Goal: Task Accomplishment & Management: Manage account settings

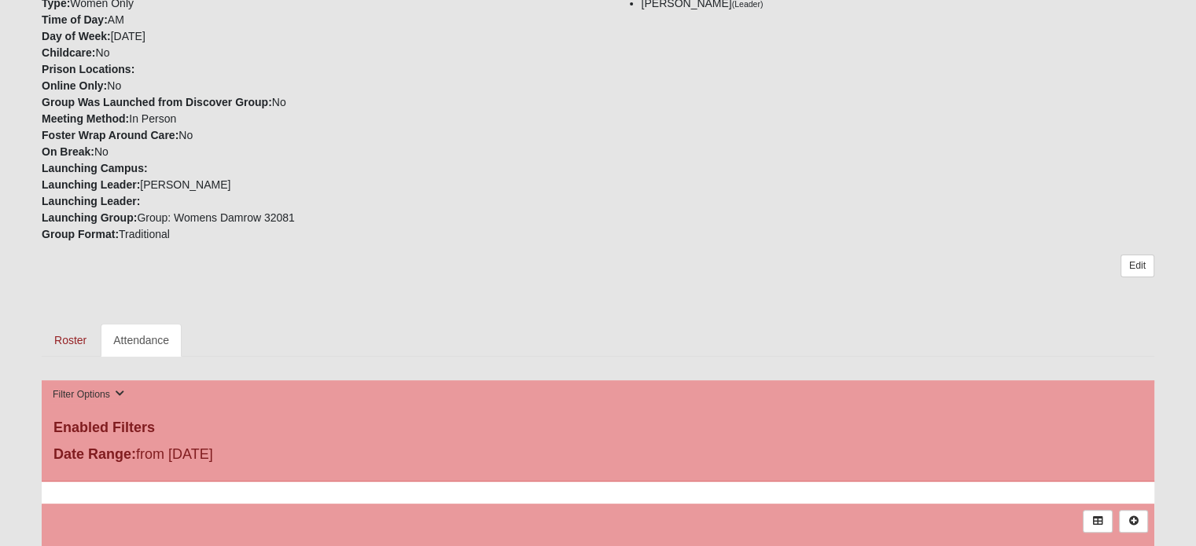
scroll to position [550, 0]
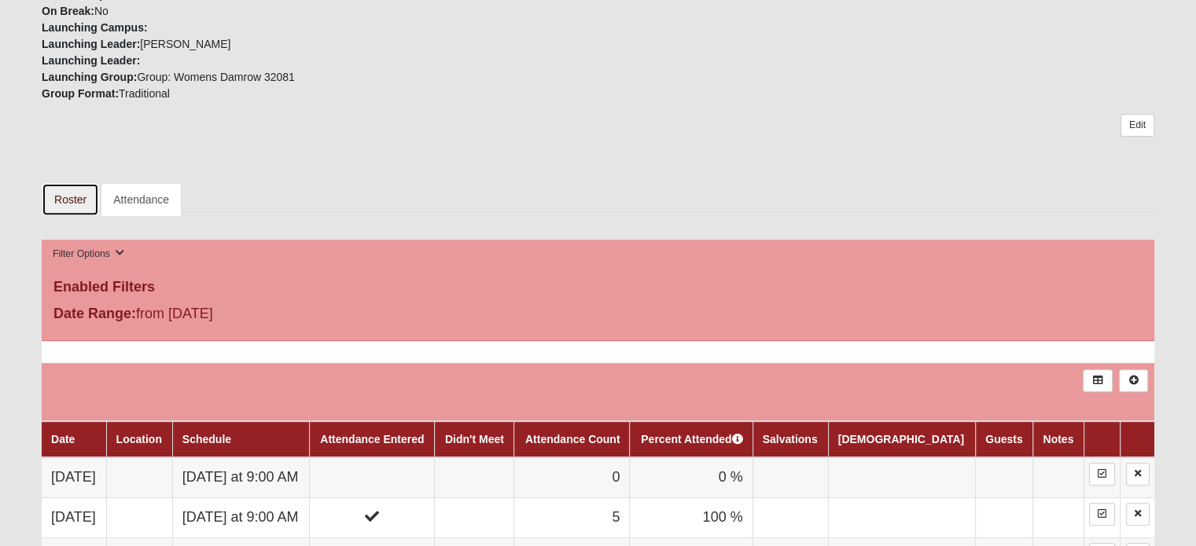
click at [69, 192] on link "Roster" at bounding box center [70, 199] width 57 height 33
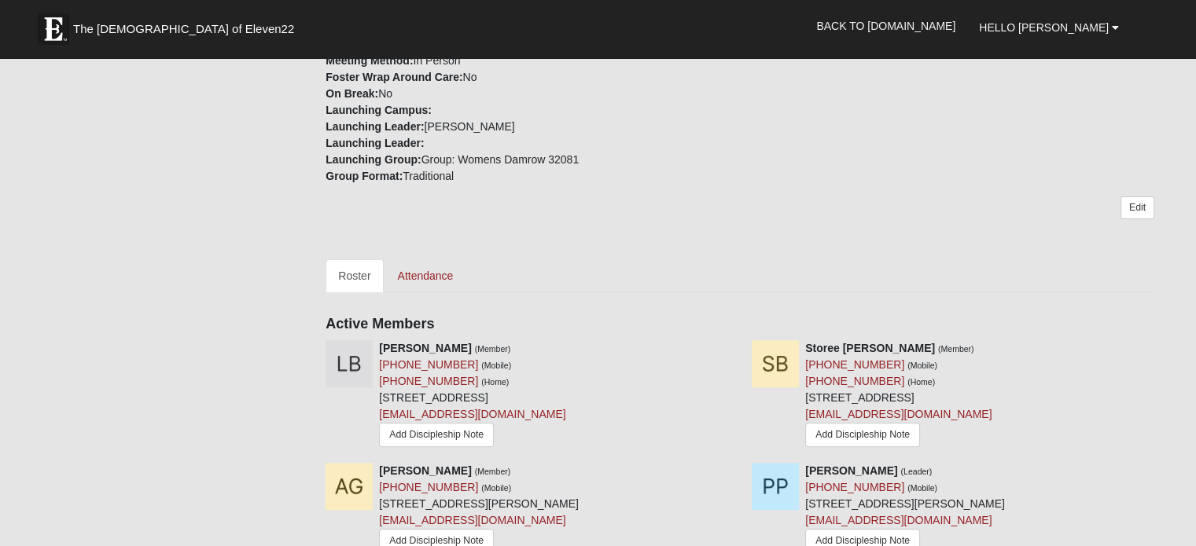
scroll to position [629, 0]
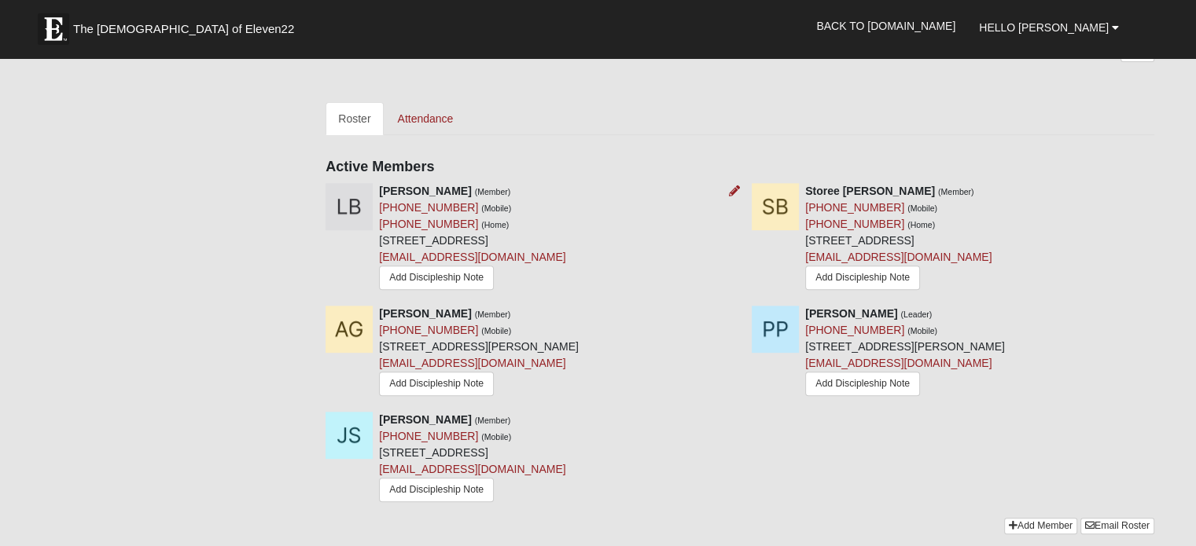
click at [544, 203] on div "Laura Beauman (Member) (601) 831-3991 (Mobile) (601) 831-3991 (Home) 487 Coastl…" at bounding box center [472, 238] width 186 height 111
click at [565, 207] on div "Laura Beauman (Member) (601) 831-3991 (Mobile) (601) 831-3991 (Home) 487 Coastl…" at bounding box center [472, 238] width 186 height 111
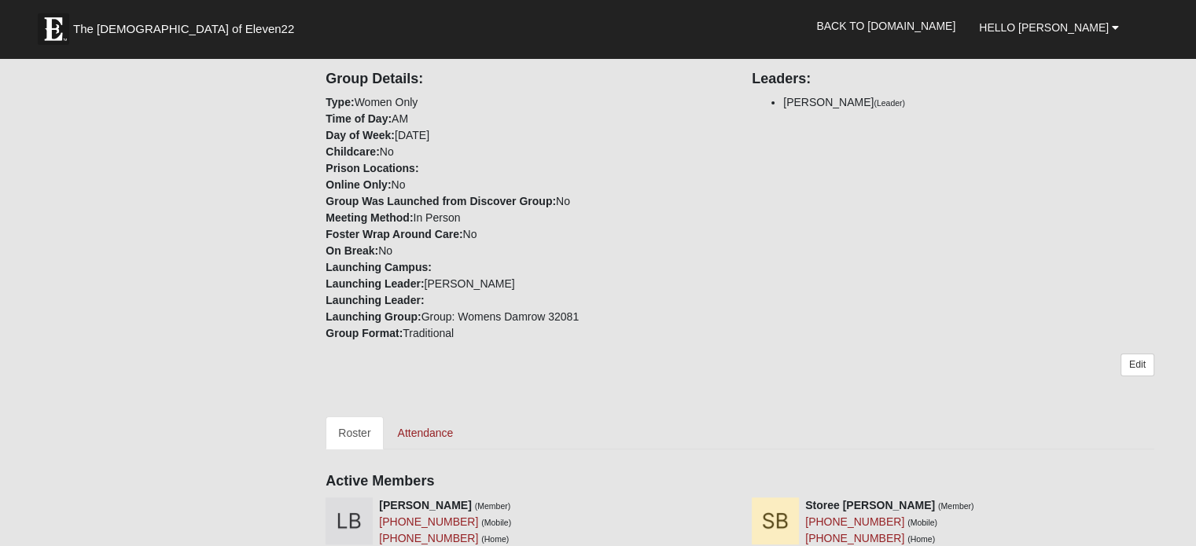
scroll to position [472, 0]
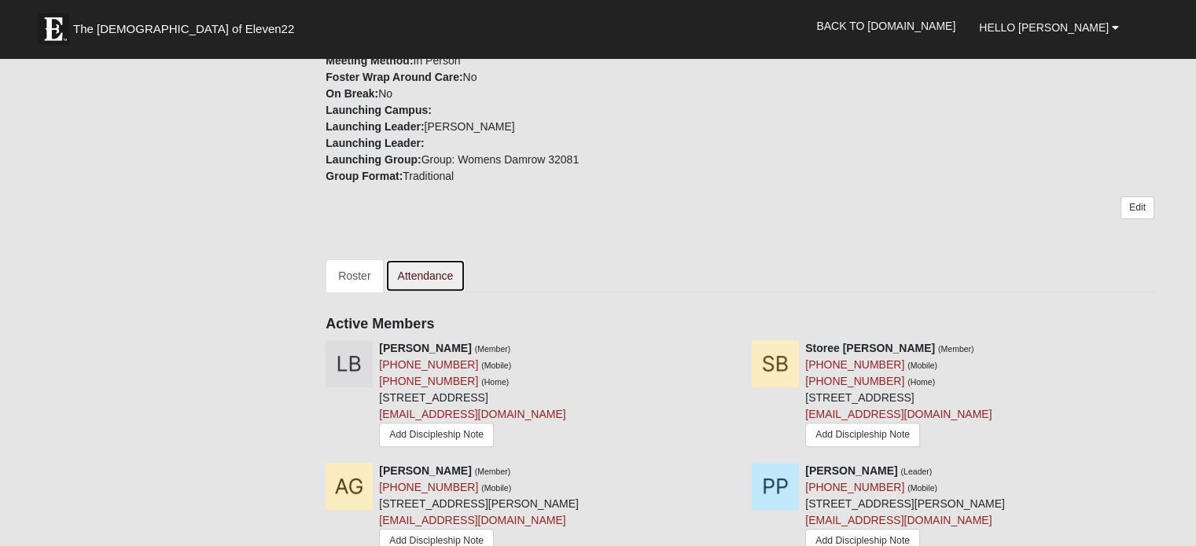
click at [429, 271] on link "Attendance" at bounding box center [425, 275] width 81 height 33
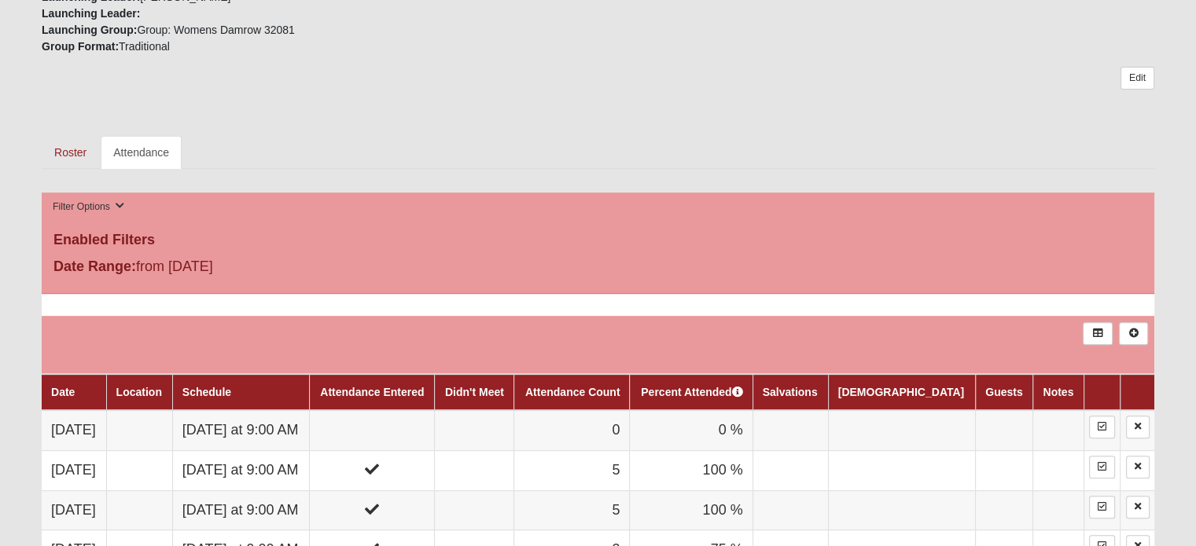
scroll to position [550, 0]
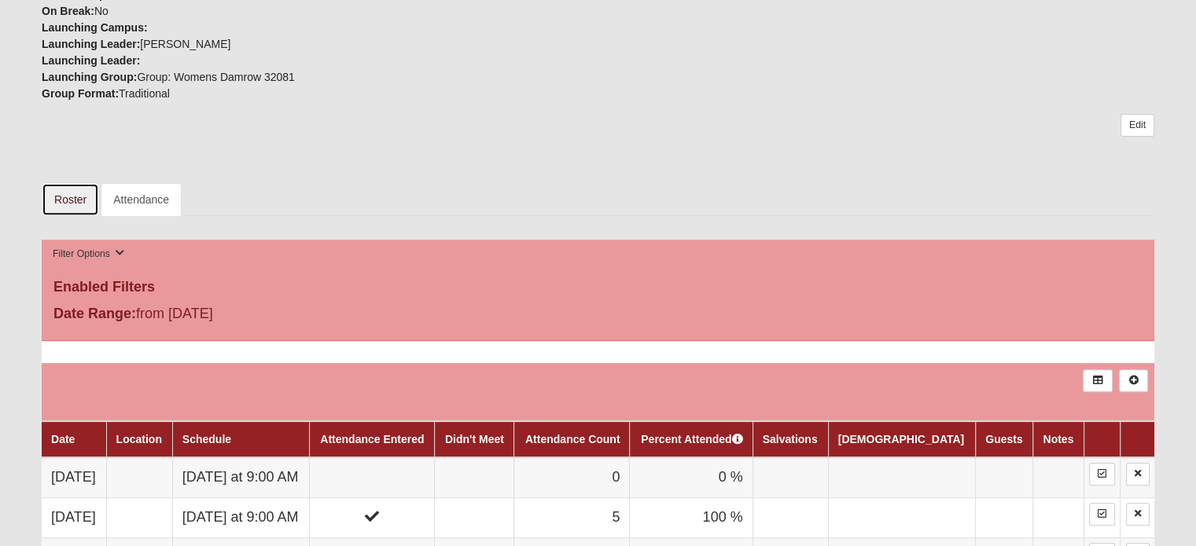
click at [58, 193] on link "Roster" at bounding box center [70, 199] width 57 height 33
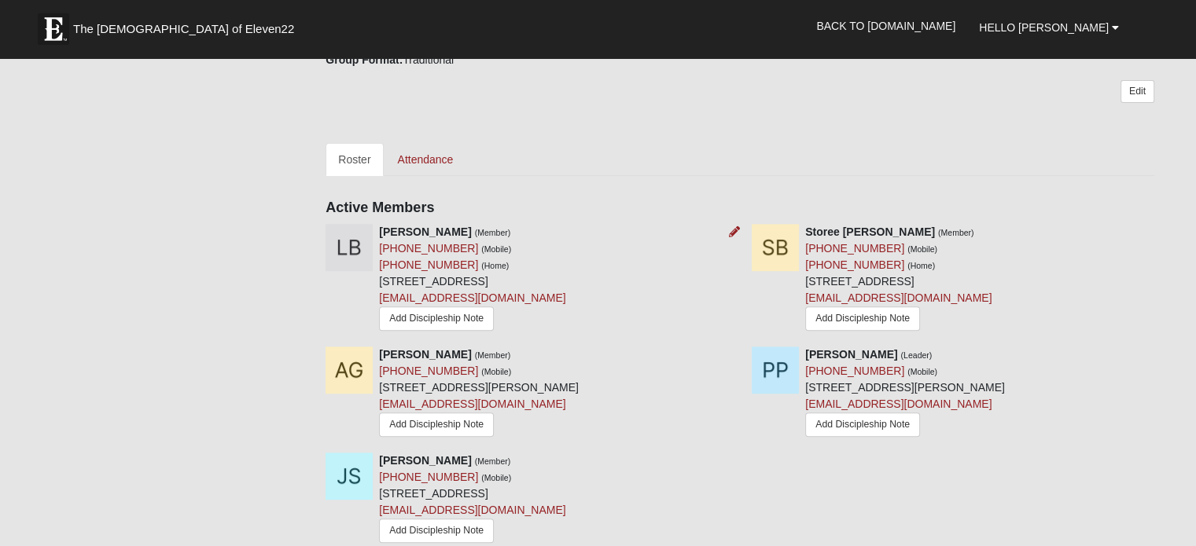
scroll to position [550, 0]
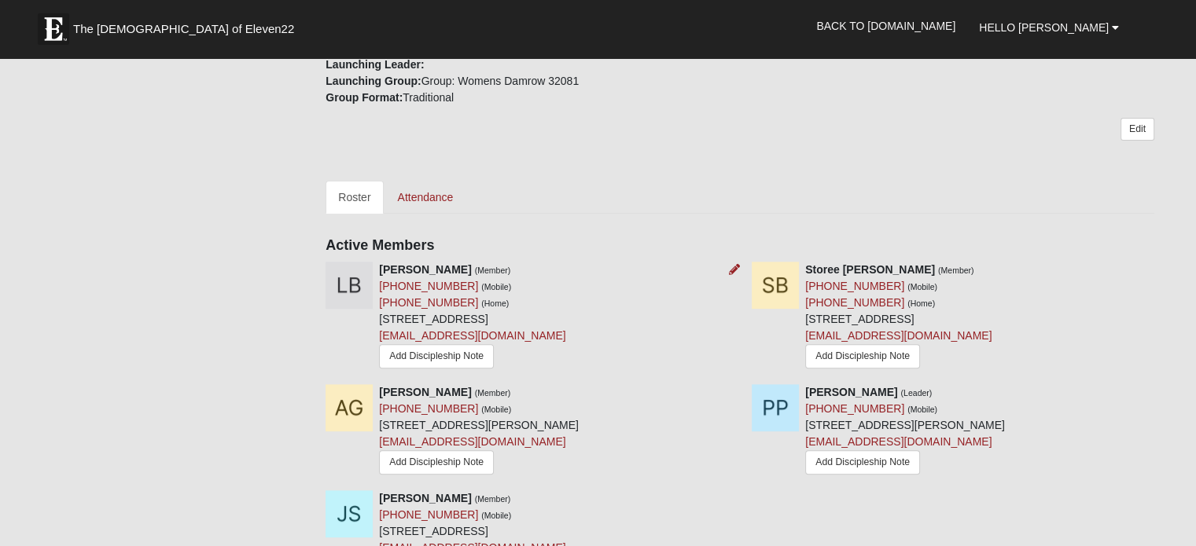
click at [557, 263] on div "Laura Beauman (Member) (601) 831-3991 (Mobile) (601) 831-3991 (Home) 487 Coastl…" at bounding box center [472, 317] width 186 height 111
click at [565, 263] on div "Laura Beauman (Member) (601) 831-3991 (Mobile) (601) 831-3991 (Home) 487 Coastl…" at bounding box center [472, 317] width 186 height 111
click at [524, 264] on div "Laura Beauman (Member) (601) 831-3991 (Mobile) (601) 831-3991 (Home) 487 Coastl…" at bounding box center [472, 317] width 186 height 111
click at [1137, 127] on link "Edit" at bounding box center [1137, 129] width 34 height 23
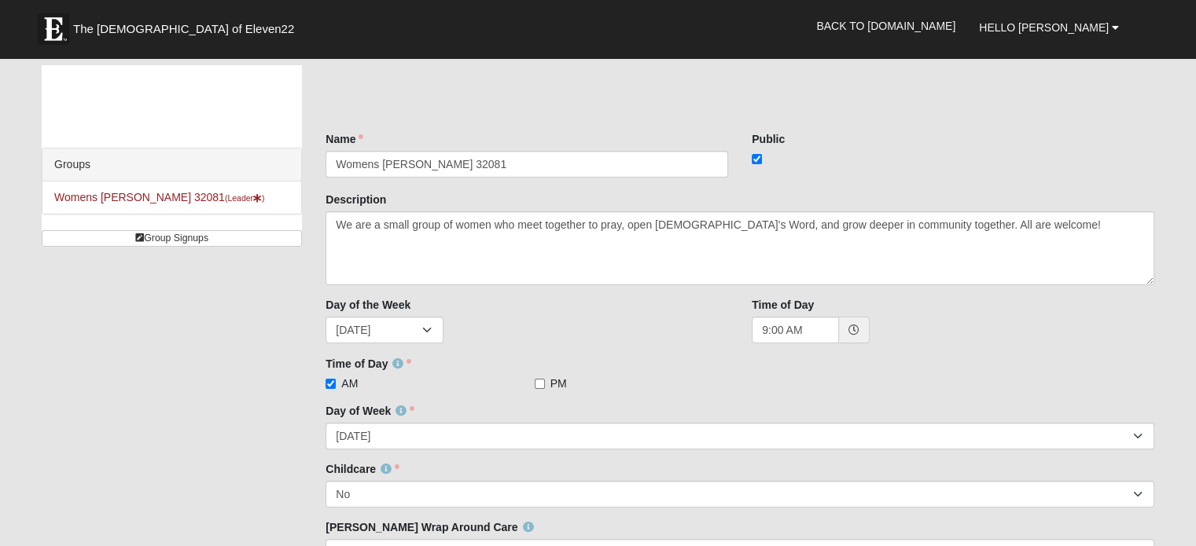
scroll to position [315, 0]
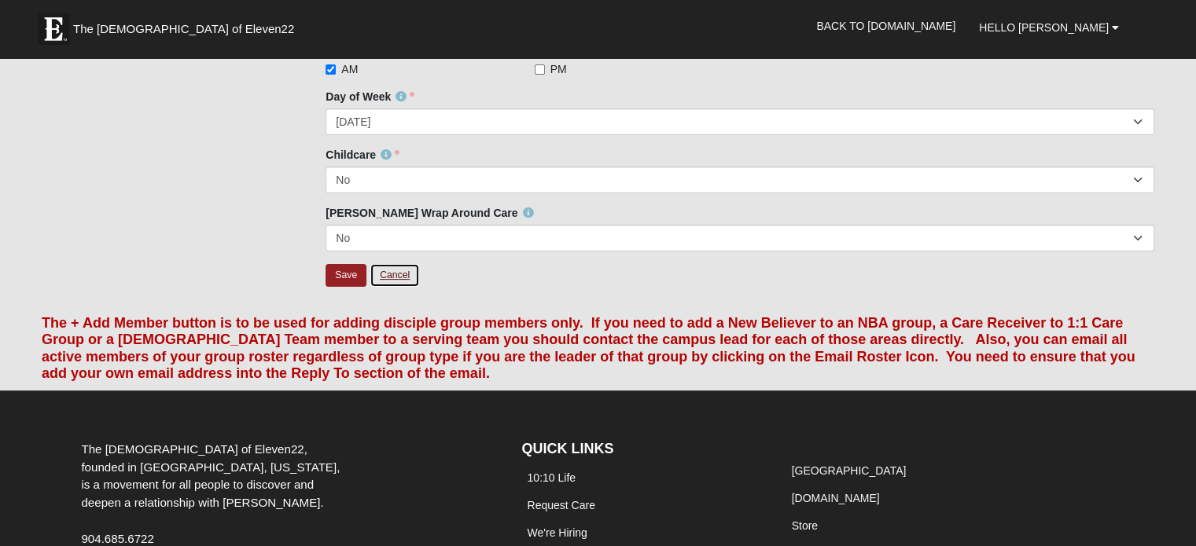
click at [396, 272] on link "Cancel" at bounding box center [395, 275] width 50 height 24
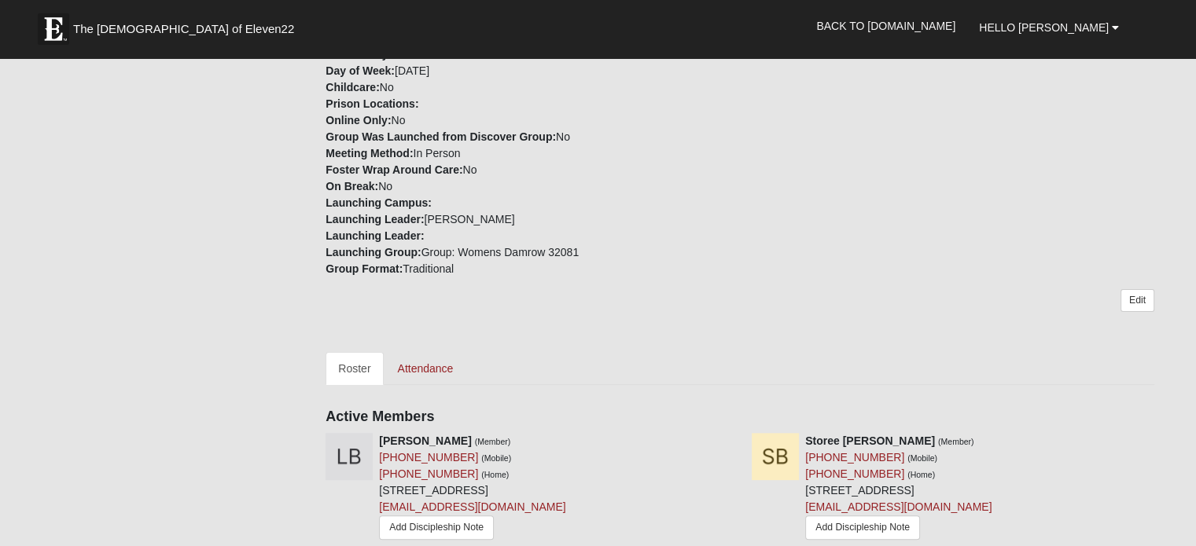
scroll to position [472, 0]
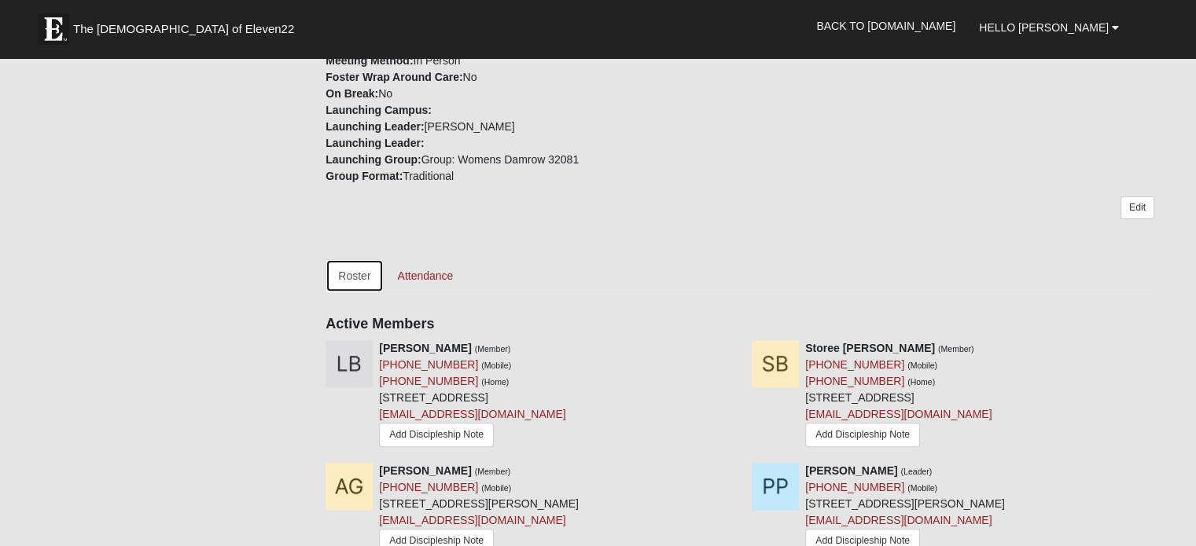
click at [349, 275] on link "Roster" at bounding box center [354, 275] width 57 height 33
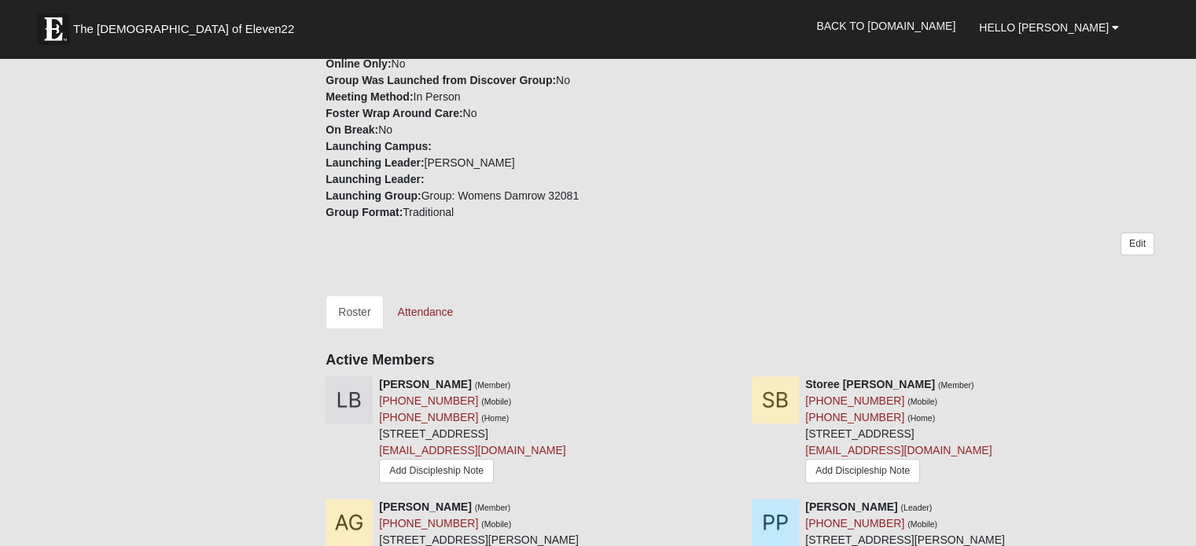
scroll to position [550, 0]
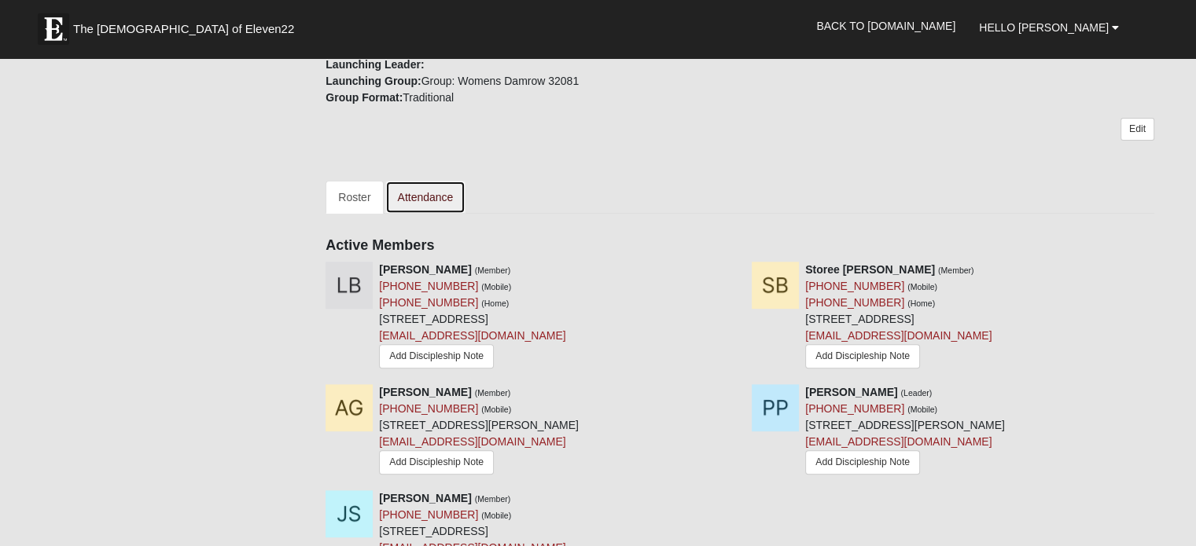
click at [418, 189] on link "Attendance" at bounding box center [425, 197] width 81 height 33
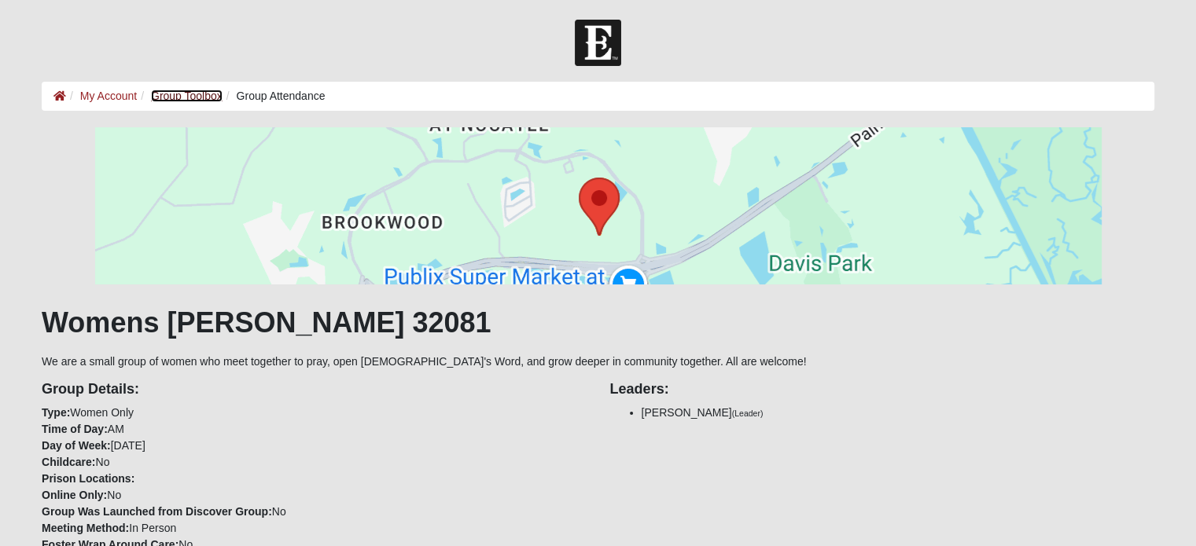
click at [188, 93] on link "Group Toolbox" at bounding box center [187, 96] width 72 height 13
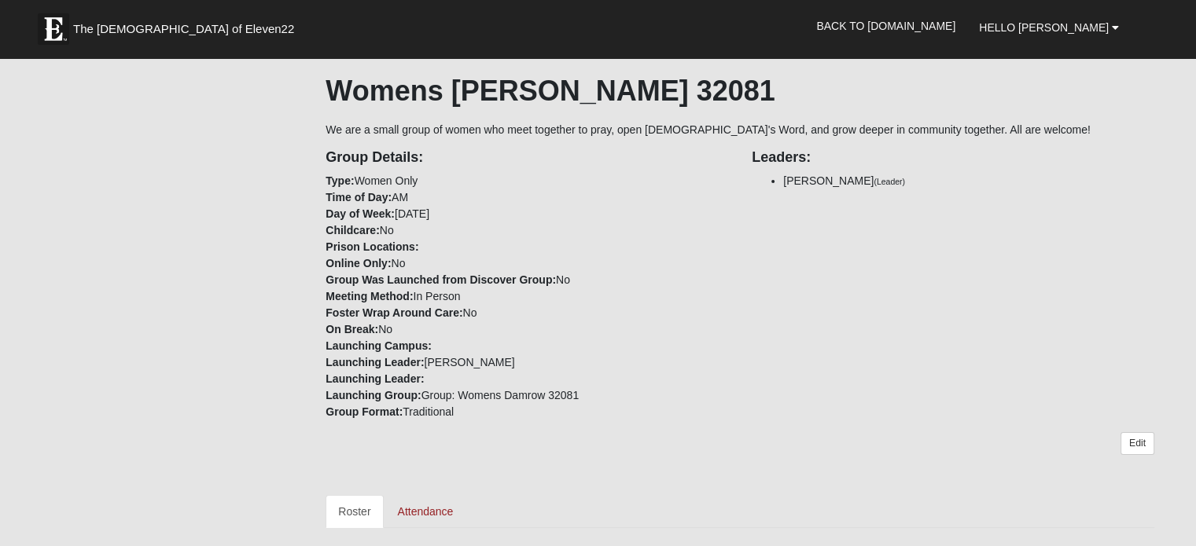
scroll to position [472, 0]
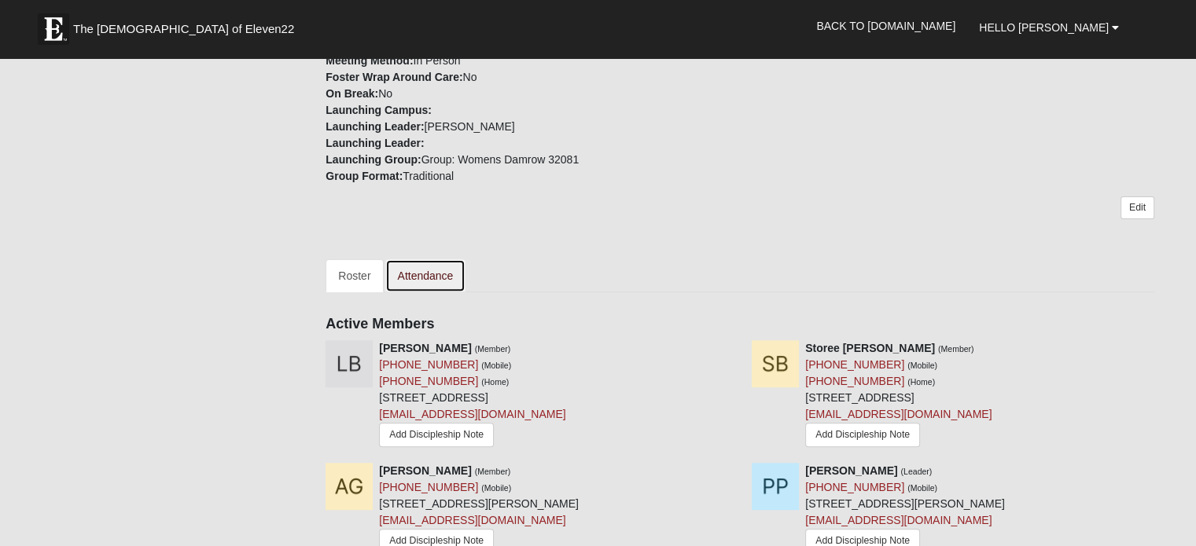
click at [421, 275] on link "Attendance" at bounding box center [425, 275] width 81 height 33
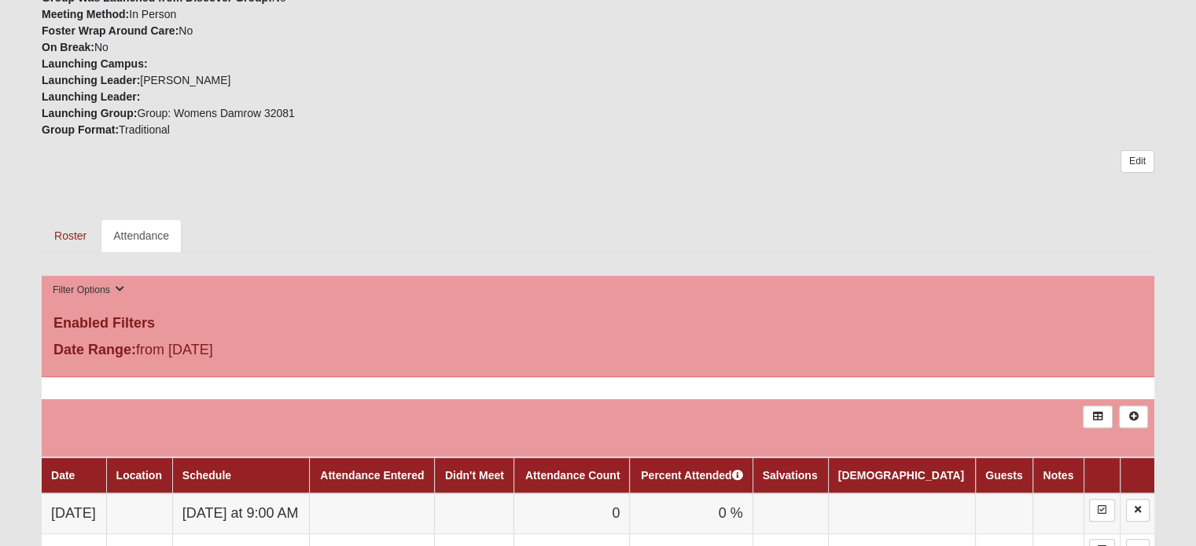
scroll to position [629, 0]
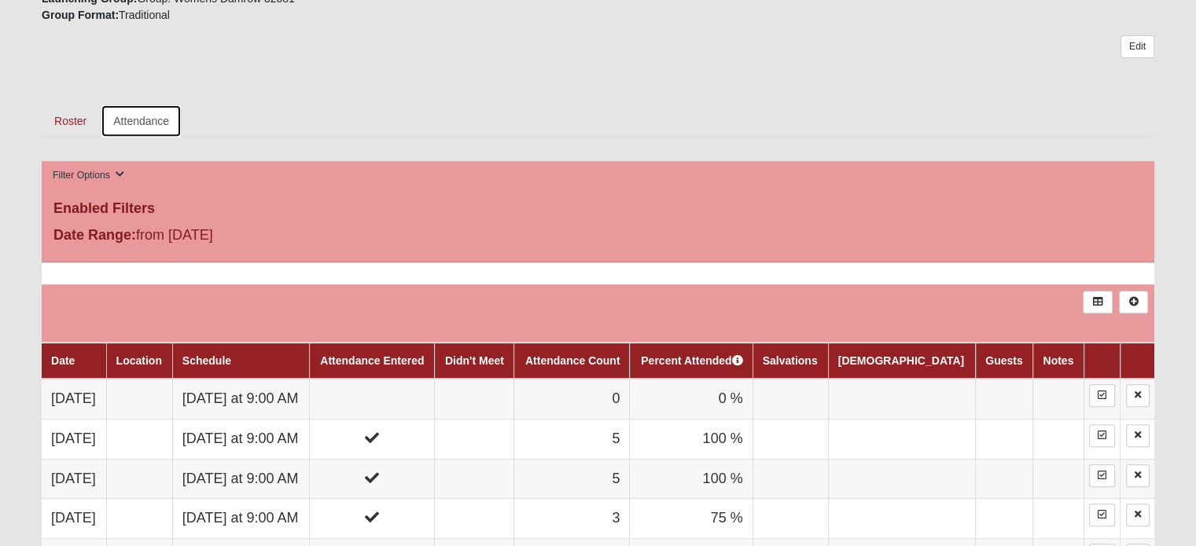
click at [141, 118] on link "Attendance" at bounding box center [141, 121] width 81 height 33
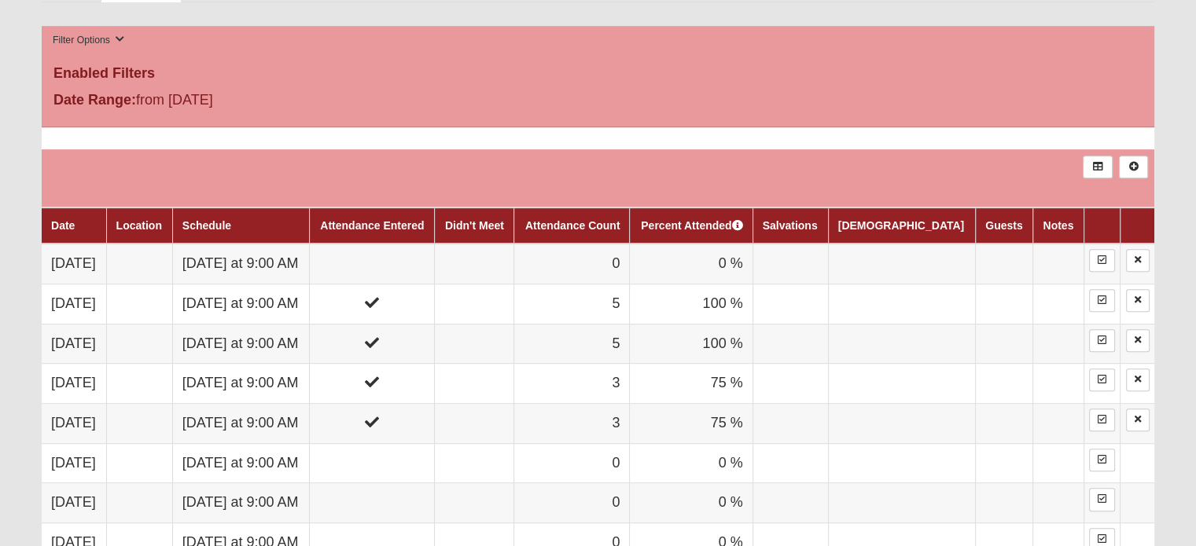
scroll to position [786, 0]
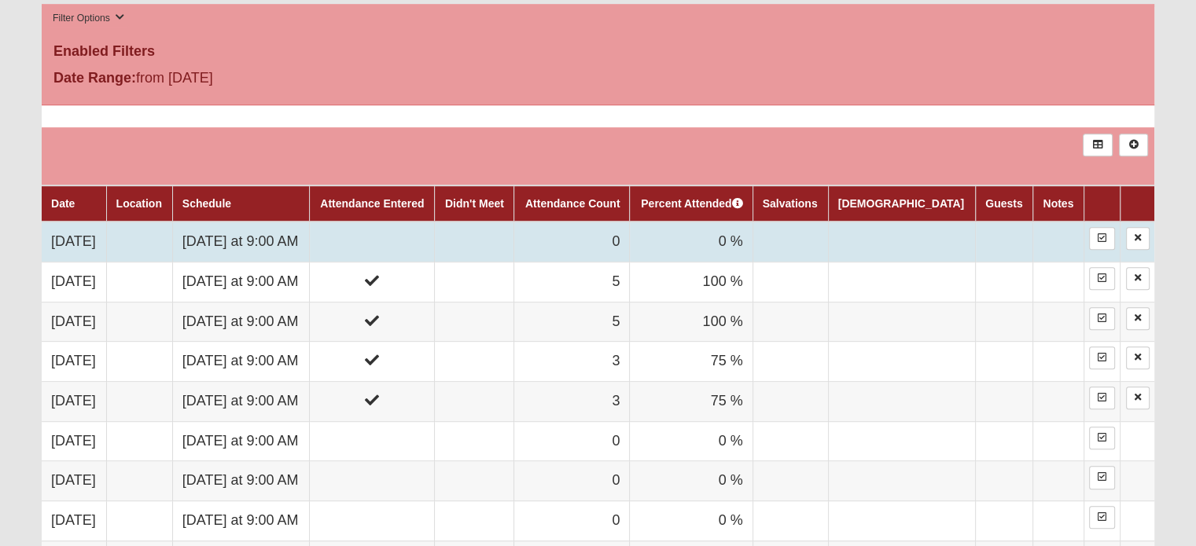
click at [427, 233] on td at bounding box center [372, 242] width 125 height 40
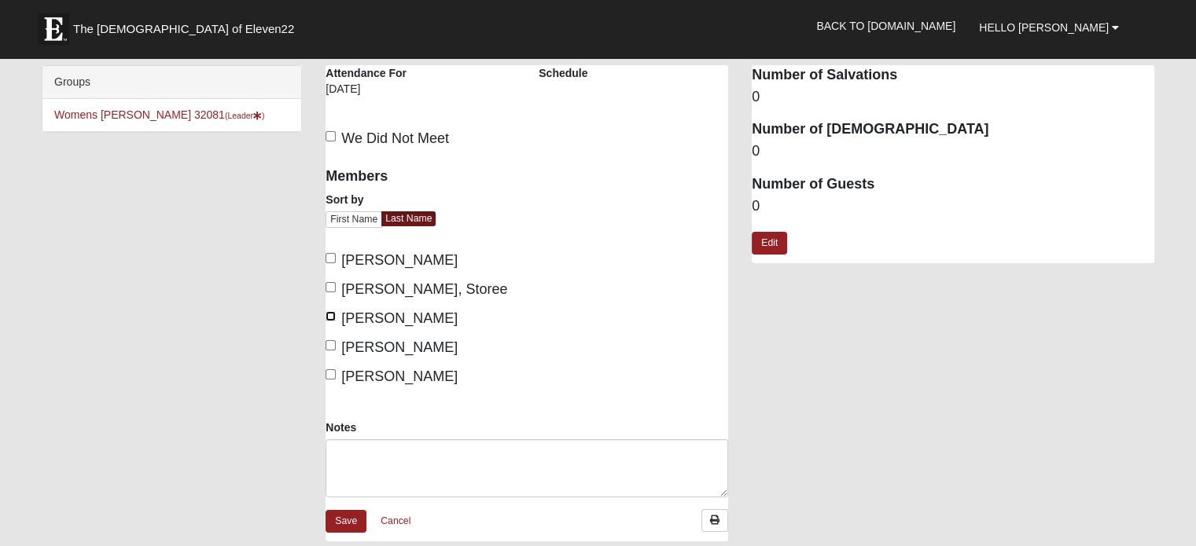
click at [331, 317] on input "[PERSON_NAME]" at bounding box center [331, 316] width 10 height 10
checkbox input "true"
click at [330, 345] on input "[PERSON_NAME]" at bounding box center [331, 345] width 10 height 10
checkbox input "true"
click at [330, 374] on input "[PERSON_NAME]" at bounding box center [331, 375] width 10 height 10
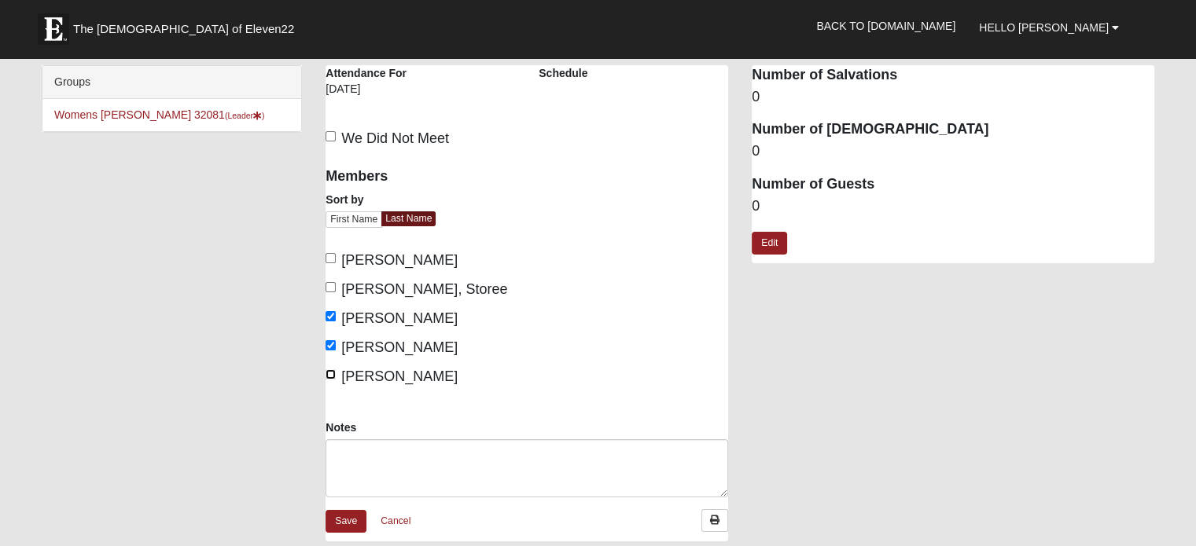
checkbox input "true"
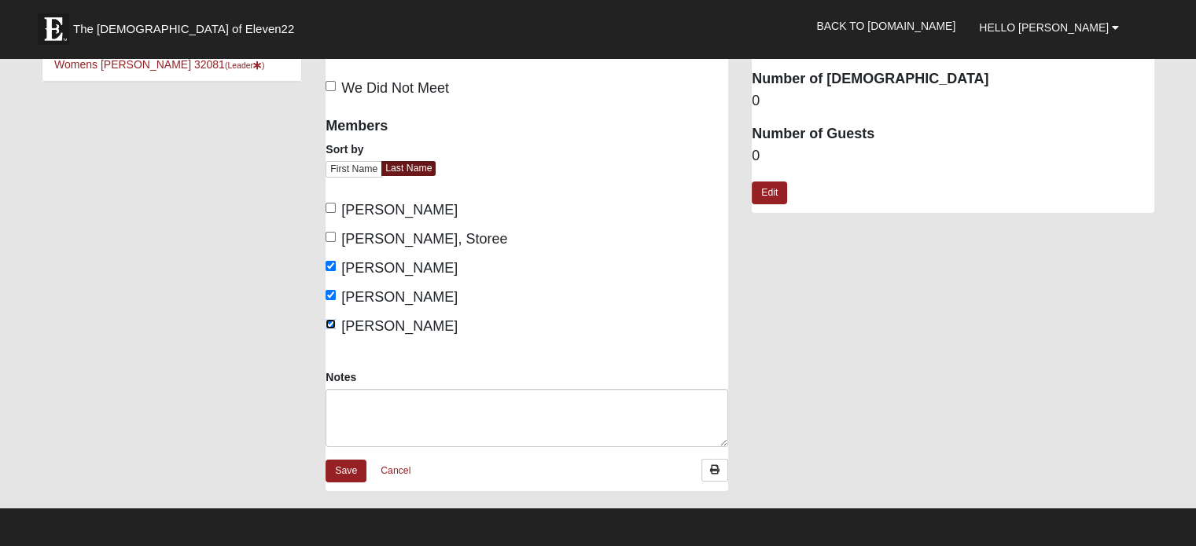
scroll to position [79, 0]
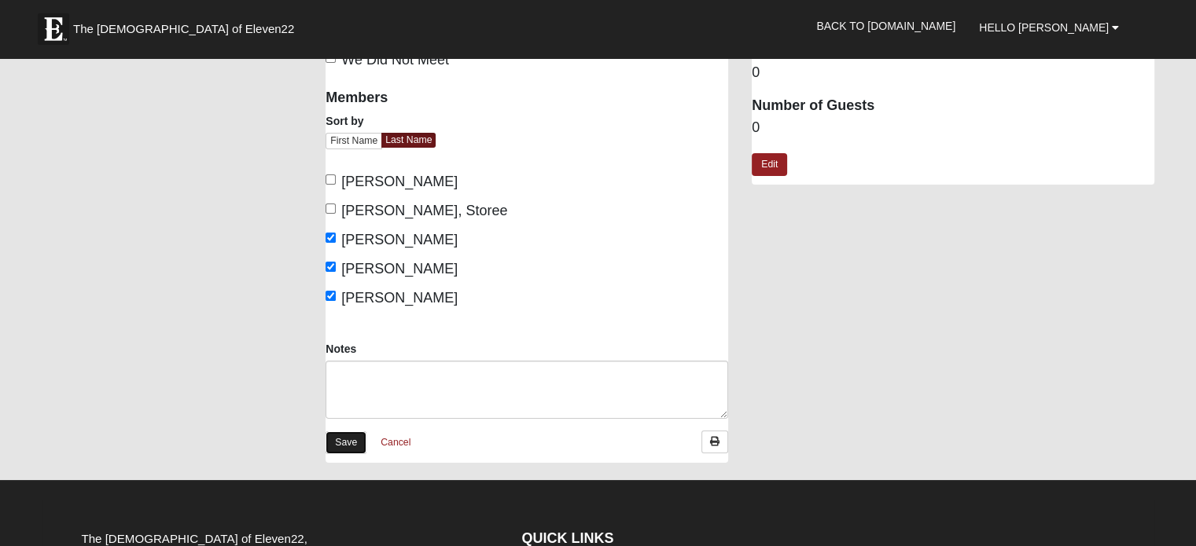
click at [347, 438] on link "Save" at bounding box center [346, 443] width 41 height 23
